Goal: Information Seeking & Learning: Learn about a topic

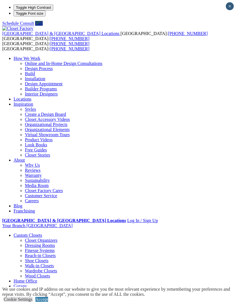
click at [0, 0] on div at bounding box center [0, 0] width 0 height 0
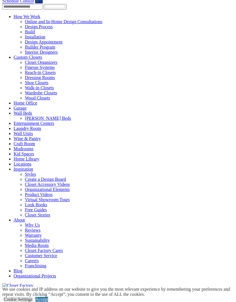
scroll to position [23, 0]
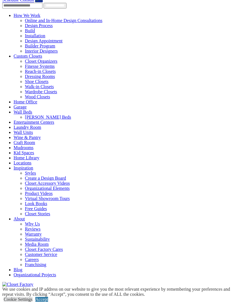
click at [14, 54] on link "Custom Closets" at bounding box center [28, 56] width 29 height 5
click at [42, 54] on span at bounding box center [42, 56] width 0 height 5
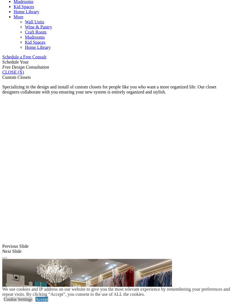
scroll to position [326, 0]
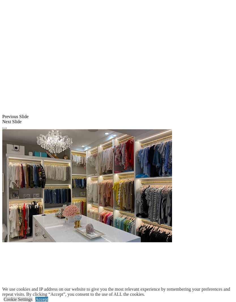
click at [48, 302] on link "Accept" at bounding box center [41, 299] width 13 height 5
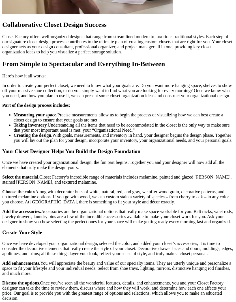
scroll to position [605, 0]
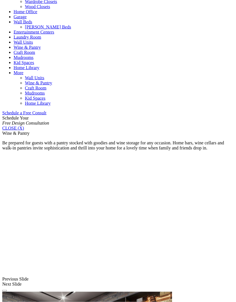
scroll to position [279, 0]
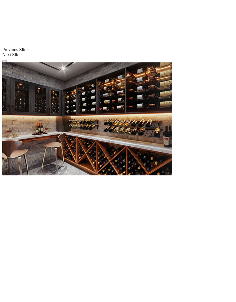
scroll to position [499, 0]
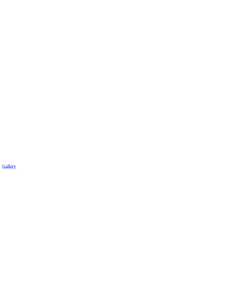
scroll to position [747, 0]
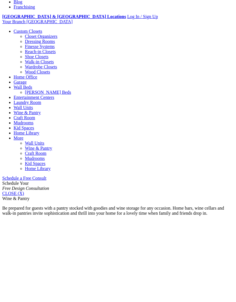
scroll to position [192, 0]
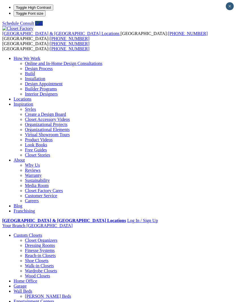
click at [0, 0] on div at bounding box center [0, 0] width 0 height 0
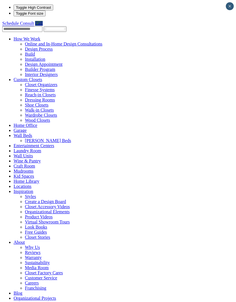
scroll to position [1, 0]
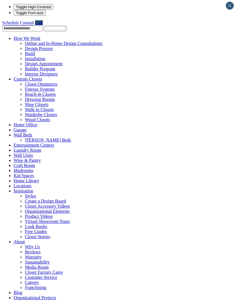
click at [14, 158] on link "Wine & Pantry" at bounding box center [27, 160] width 27 height 5
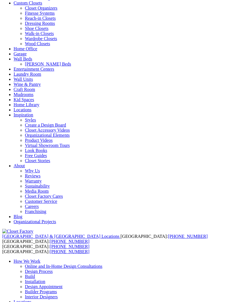
scroll to position [76, 0]
click at [14, 6] on link "Custom Closets" at bounding box center [28, 3] width 29 height 5
click at [42, 6] on span at bounding box center [42, 3] width 0 height 5
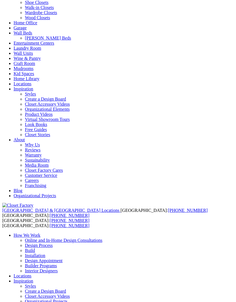
click at [0, 0] on span at bounding box center [0, 0] width 0 height 0
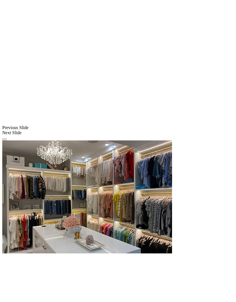
scroll to position [445, 0]
